Goal: Task Accomplishment & Management: Complete application form

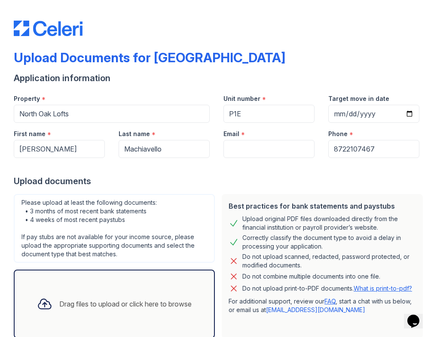
scroll to position [54, 0]
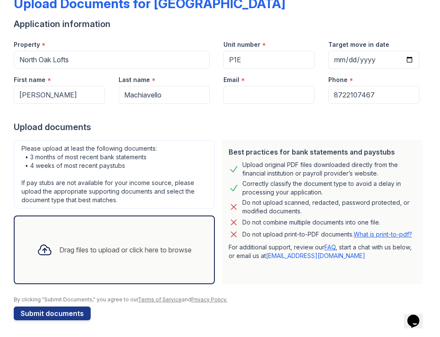
type input "8722107467"
click at [236, 98] on input "Email" at bounding box center [268, 95] width 91 height 18
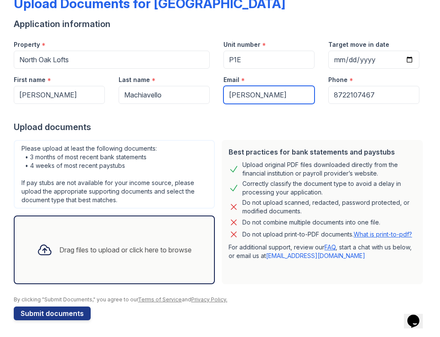
type input "J"
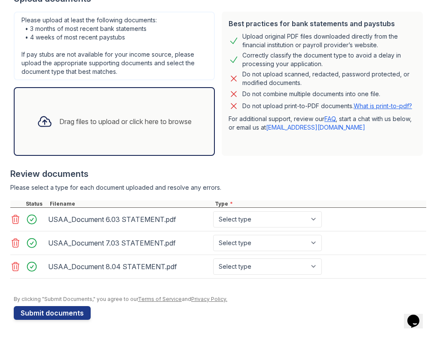
scroll to position [182, 0]
type input "[PERSON_NAME].machiavello"
select select "bank_statement"
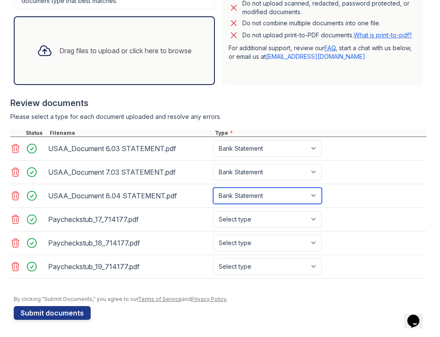
scroll to position [253, 0]
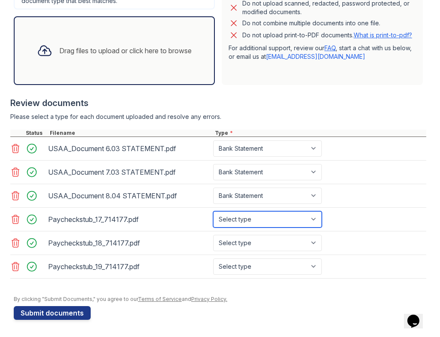
select select "paystub"
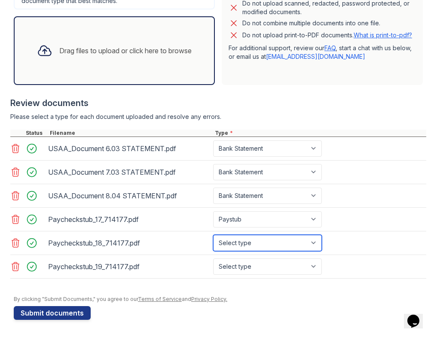
select select "paystub"
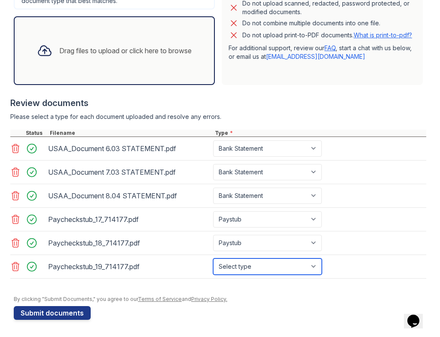
select select "paystub"
click at [12, 218] on icon at bounding box center [15, 219] width 10 height 10
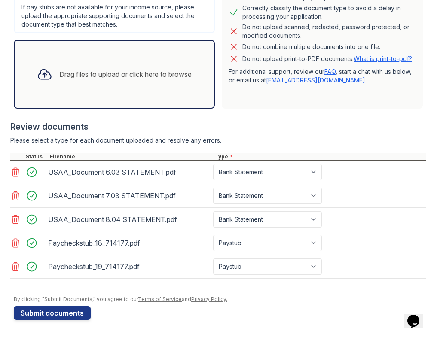
click at [15, 243] on icon at bounding box center [15, 243] width 7 height 9
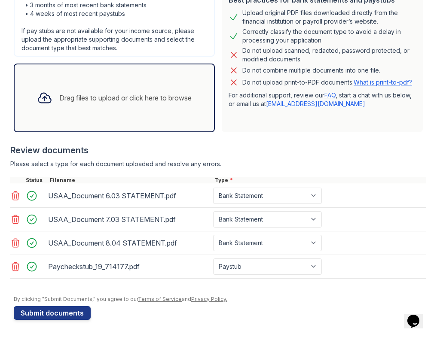
click at [12, 269] on icon at bounding box center [15, 266] width 10 height 10
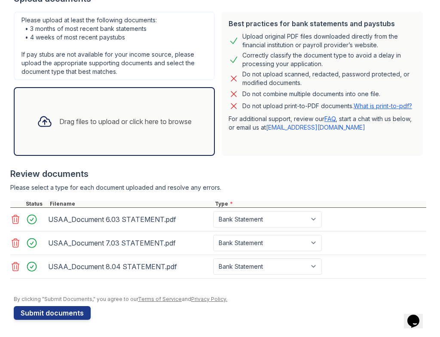
scroll to position [182, 0]
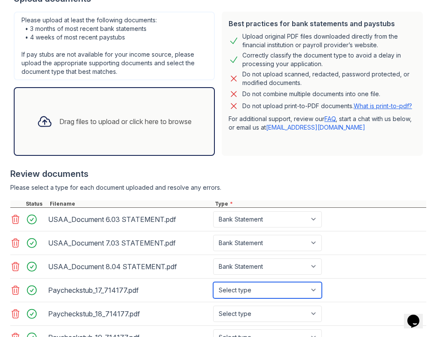
select select "paystub"
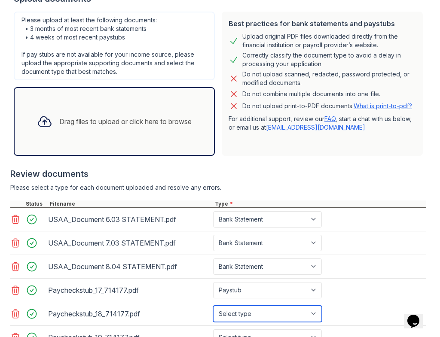
select select "paystub"
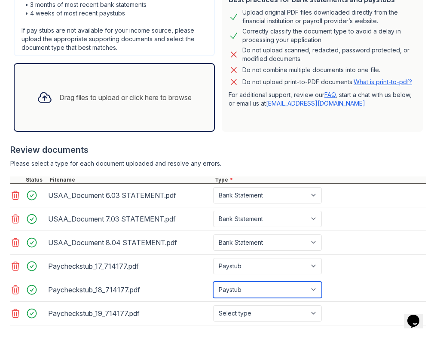
scroll to position [227, 0]
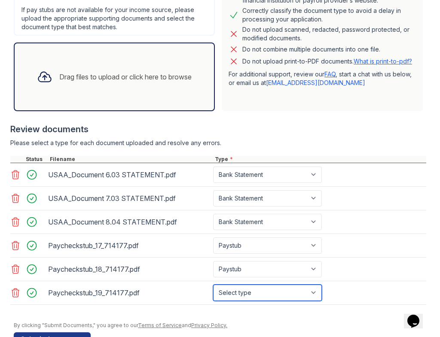
select select "paystub"
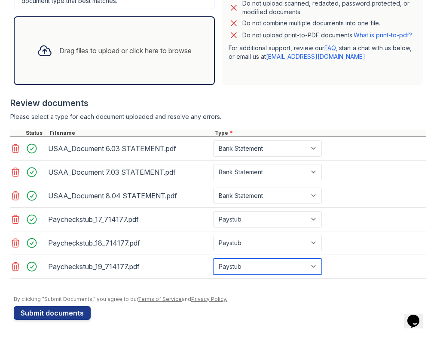
scroll to position [253, 0]
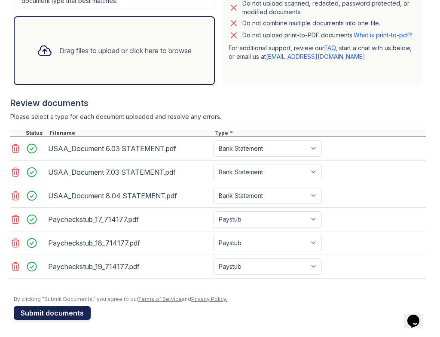
click at [58, 313] on button "Submit documents" at bounding box center [52, 313] width 77 height 14
type input "[PERSON_NAME][EMAIL_ADDRESS][DOMAIN_NAME]"
click at [67, 311] on button "Submit documents" at bounding box center [52, 313] width 77 height 14
